Goal: Transaction & Acquisition: Download file/media

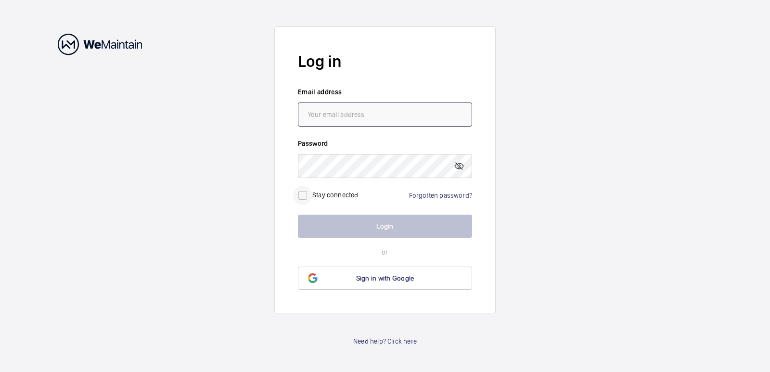
type input "[EMAIL_ADDRESS][DOMAIN_NAME]"
click at [306, 195] on input "checkbox" at bounding box center [302, 195] width 19 height 19
checkbox input "true"
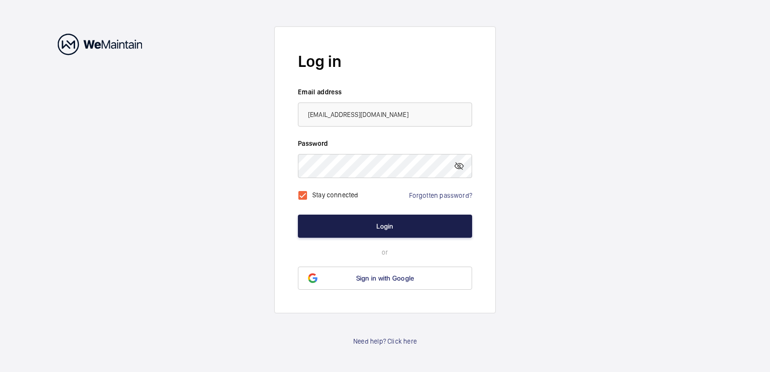
click at [382, 228] on button "Login" at bounding box center [385, 226] width 174 height 23
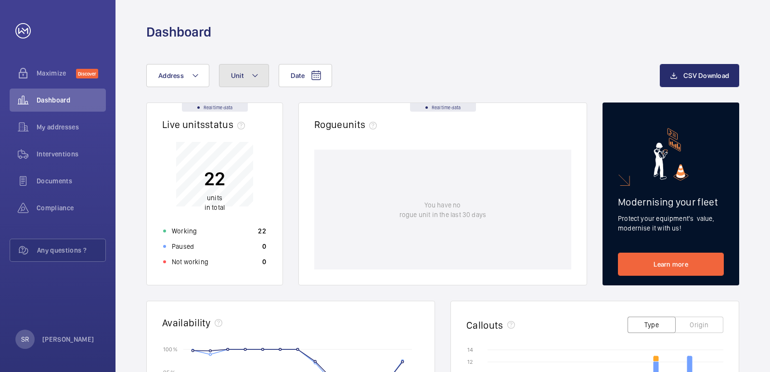
click at [264, 76] on button "Unit" at bounding box center [244, 75] width 50 height 23
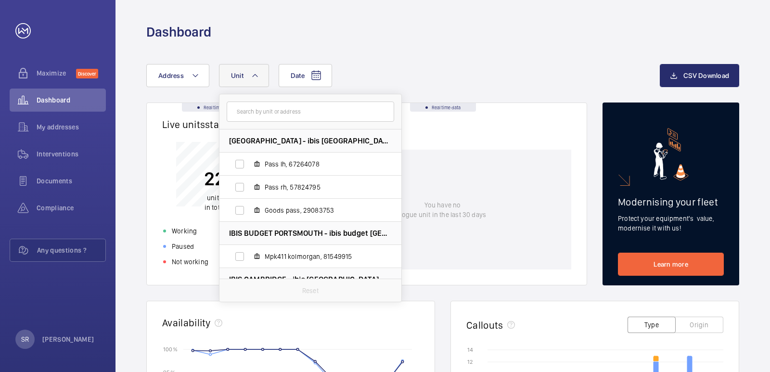
click at [264, 76] on button "Unit" at bounding box center [244, 75] width 50 height 23
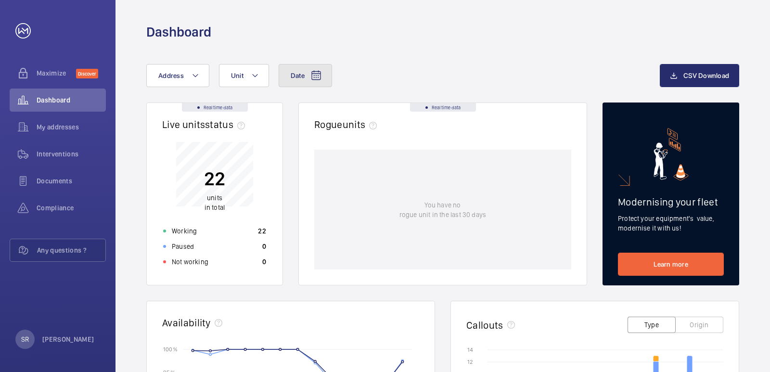
click at [306, 75] on button "Date" at bounding box center [305, 75] width 53 height 23
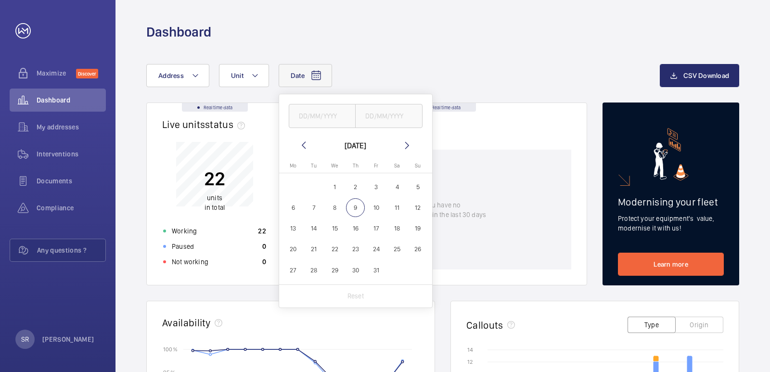
click at [306, 75] on button "Date" at bounding box center [305, 75] width 53 height 23
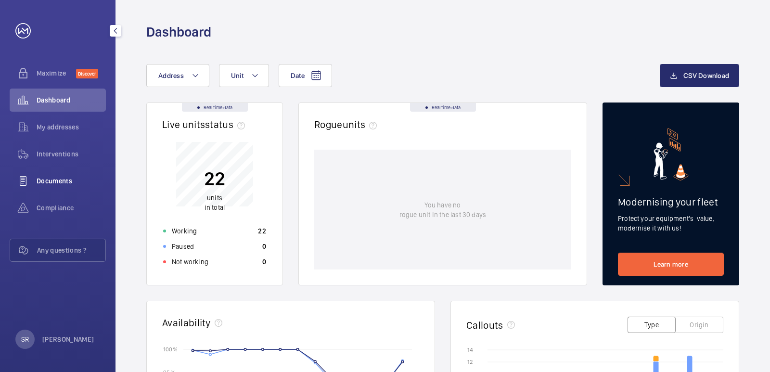
click at [58, 178] on span "Documents" at bounding box center [71, 181] width 69 height 10
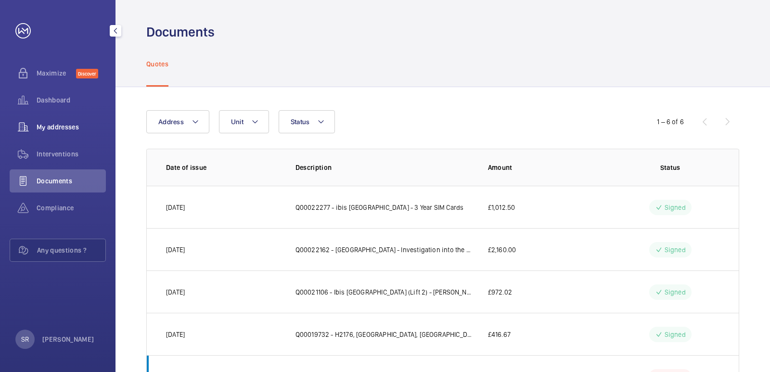
click at [52, 126] on span "My addresses" at bounding box center [71, 127] width 69 height 10
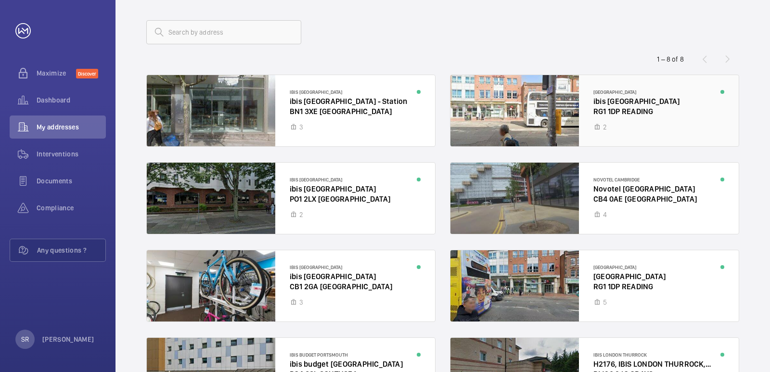
scroll to position [129, 0]
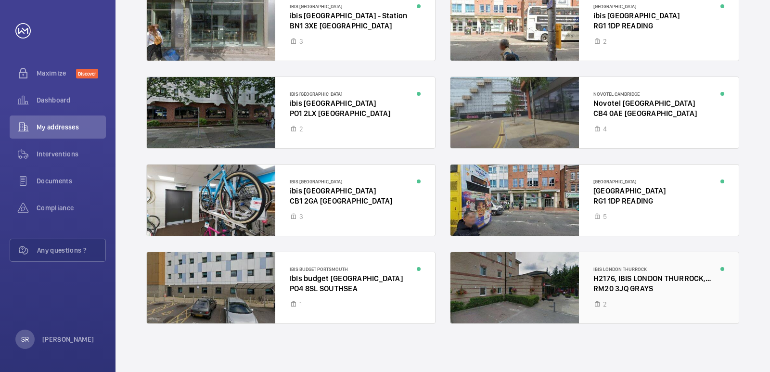
click at [523, 279] on div at bounding box center [594, 287] width 288 height 71
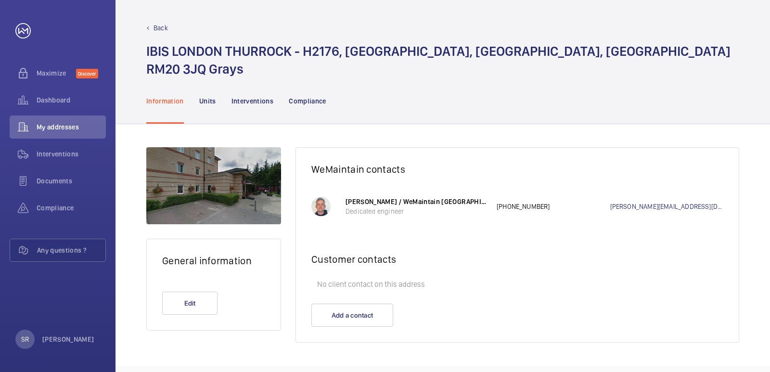
click at [203, 187] on div at bounding box center [213, 185] width 135 height 77
click at [211, 101] on p "Units" at bounding box center [207, 101] width 17 height 10
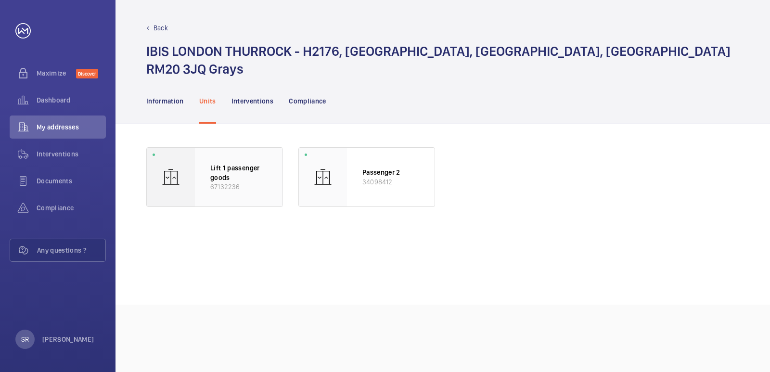
click at [214, 168] on p "Lift 1 passenger goods" at bounding box center [238, 172] width 57 height 19
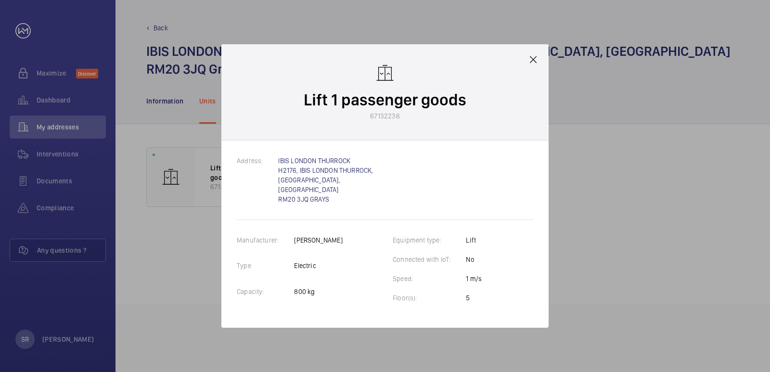
click at [531, 64] on mat-icon at bounding box center [533, 60] width 12 height 12
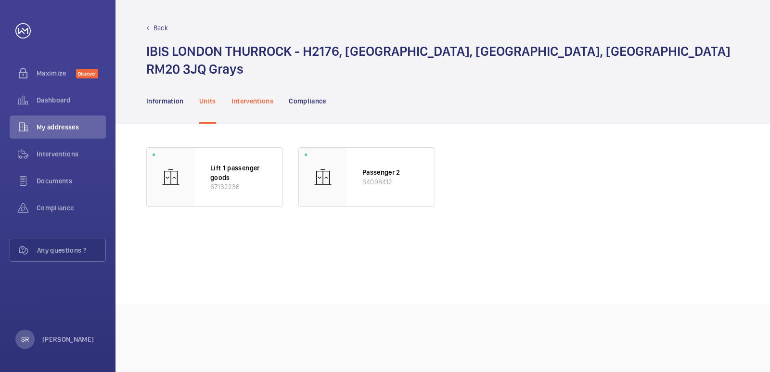
click at [256, 107] on div "Interventions" at bounding box center [252, 101] width 42 height 46
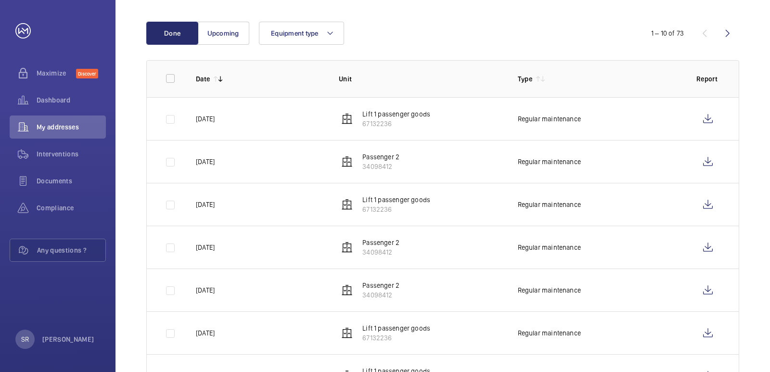
scroll to position [144, 0]
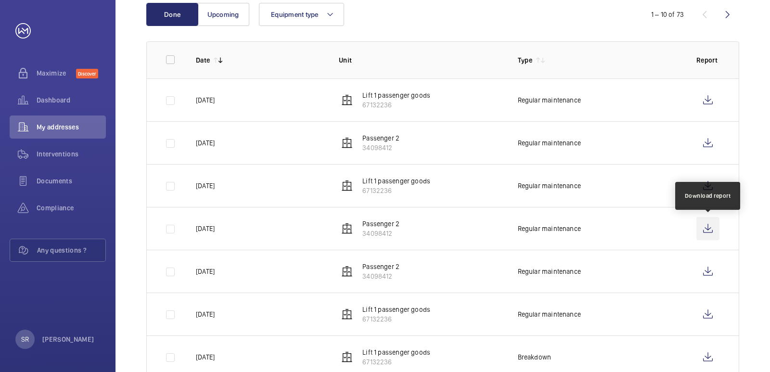
click at [709, 227] on wm-front-icon-button at bounding box center [707, 228] width 23 height 23
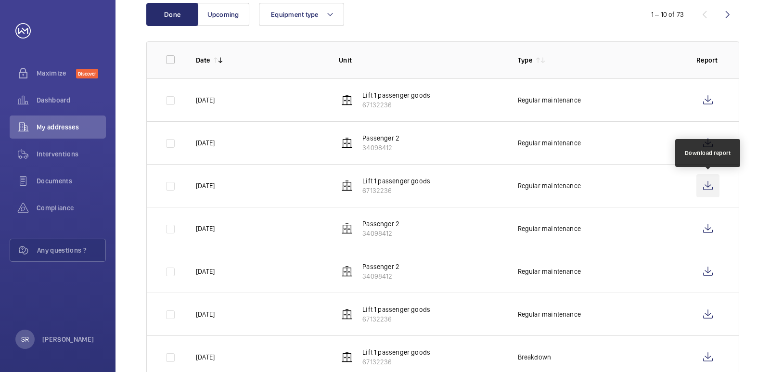
click at [708, 186] on wm-front-icon-button at bounding box center [707, 185] width 23 height 23
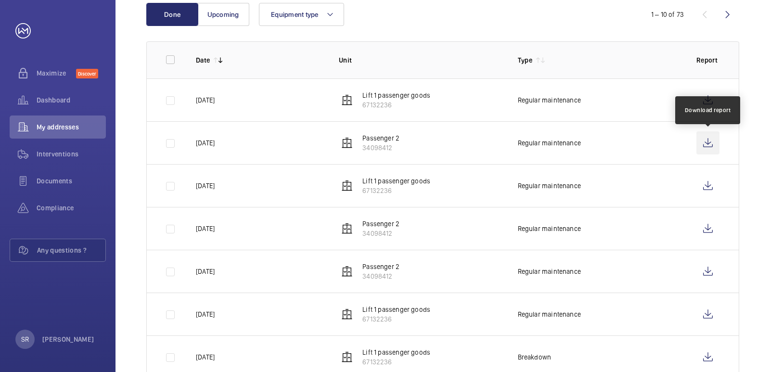
click at [711, 143] on wm-front-icon-button at bounding box center [707, 142] width 23 height 23
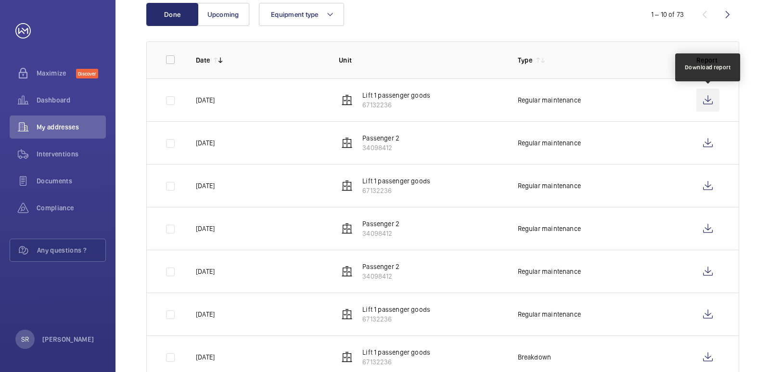
click at [705, 99] on wm-front-icon-button at bounding box center [707, 100] width 23 height 23
